Goal: Check status: Check status

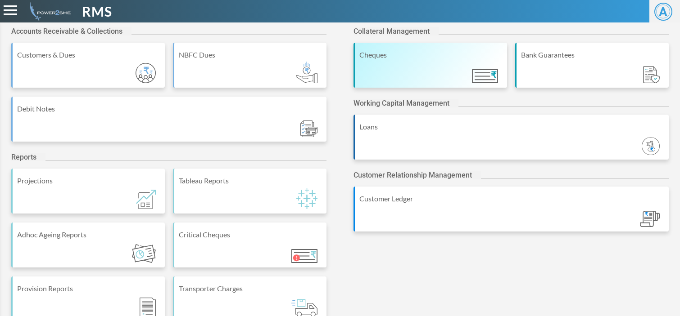
click at [415, 58] on div "Cheques" at bounding box center [430, 55] width 143 height 11
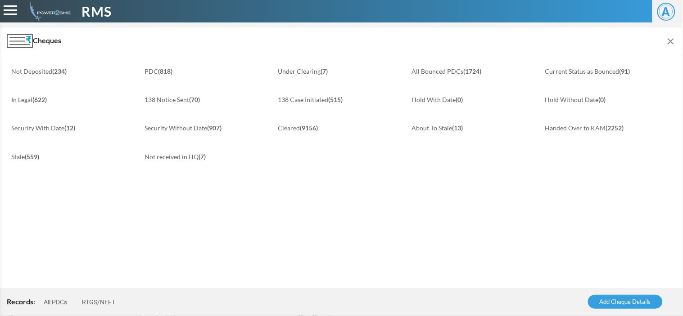
click at [61, 303] on link "All PDCs" at bounding box center [55, 302] width 23 height 7
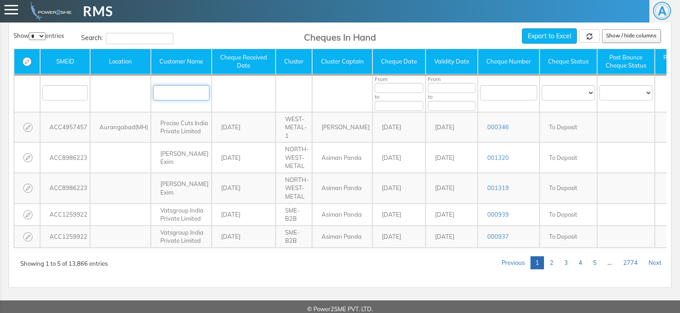
click at [186, 96] on input "text" at bounding box center [181, 92] width 56 height 15
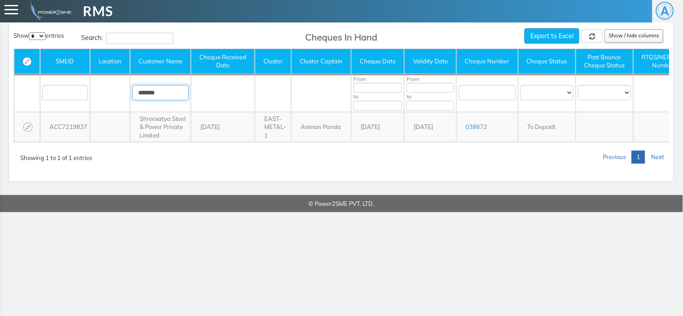
type input "*******"
